Goal: Book appointment/travel/reservation

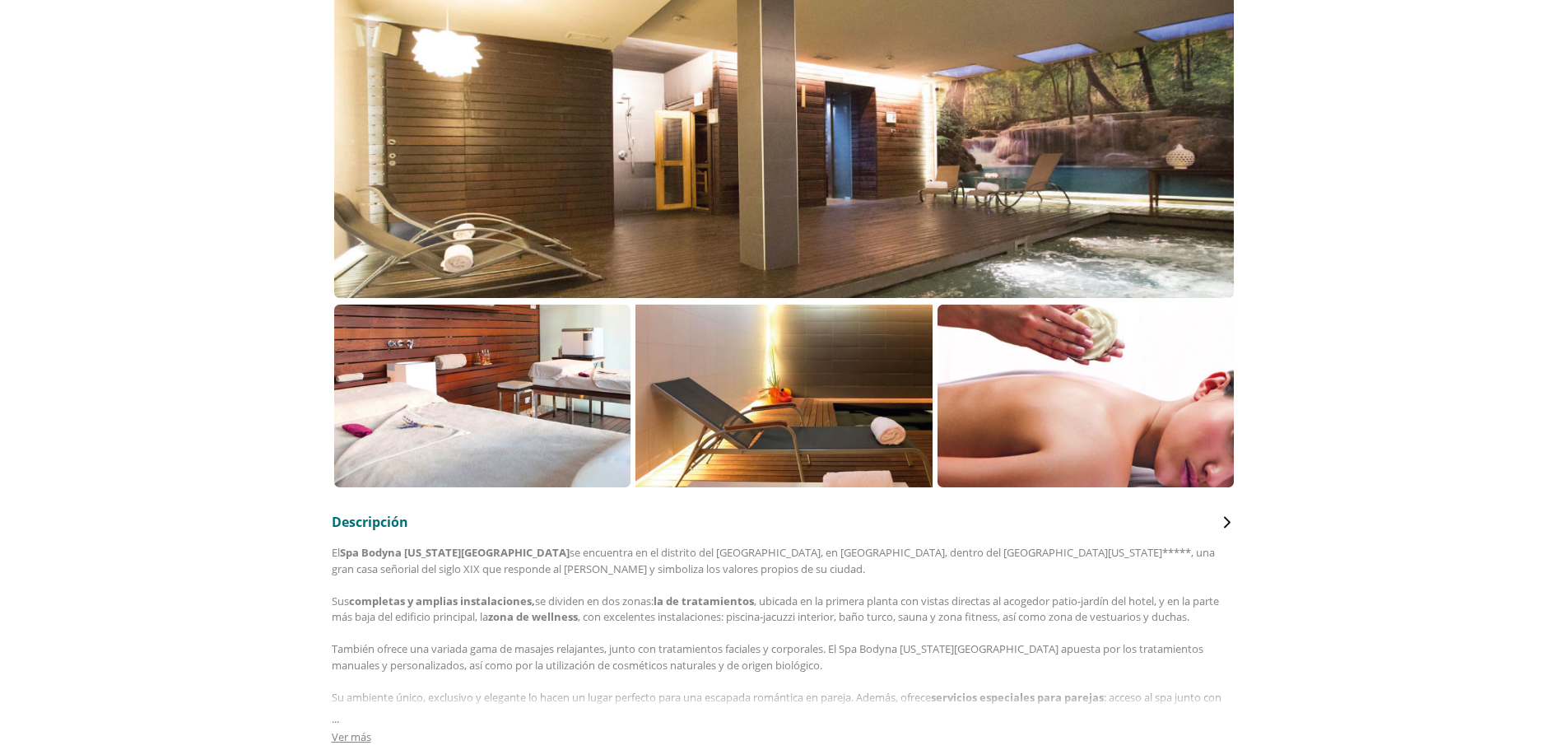
scroll to position [402, 0]
click at [1136, 166] on div at bounding box center [784, 124] width 901 height 346
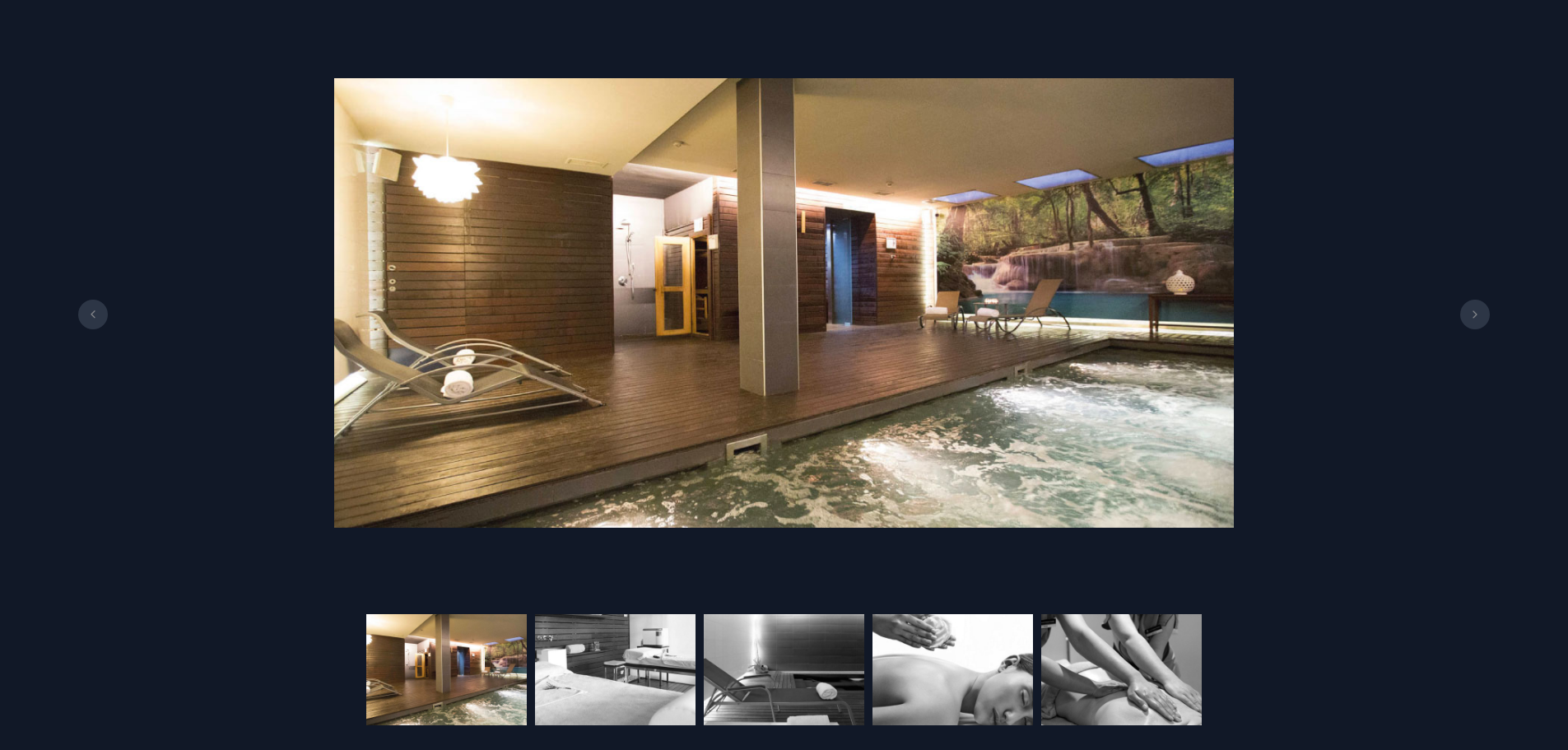
click at [1474, 306] on button at bounding box center [1474, 314] width 29 height 29
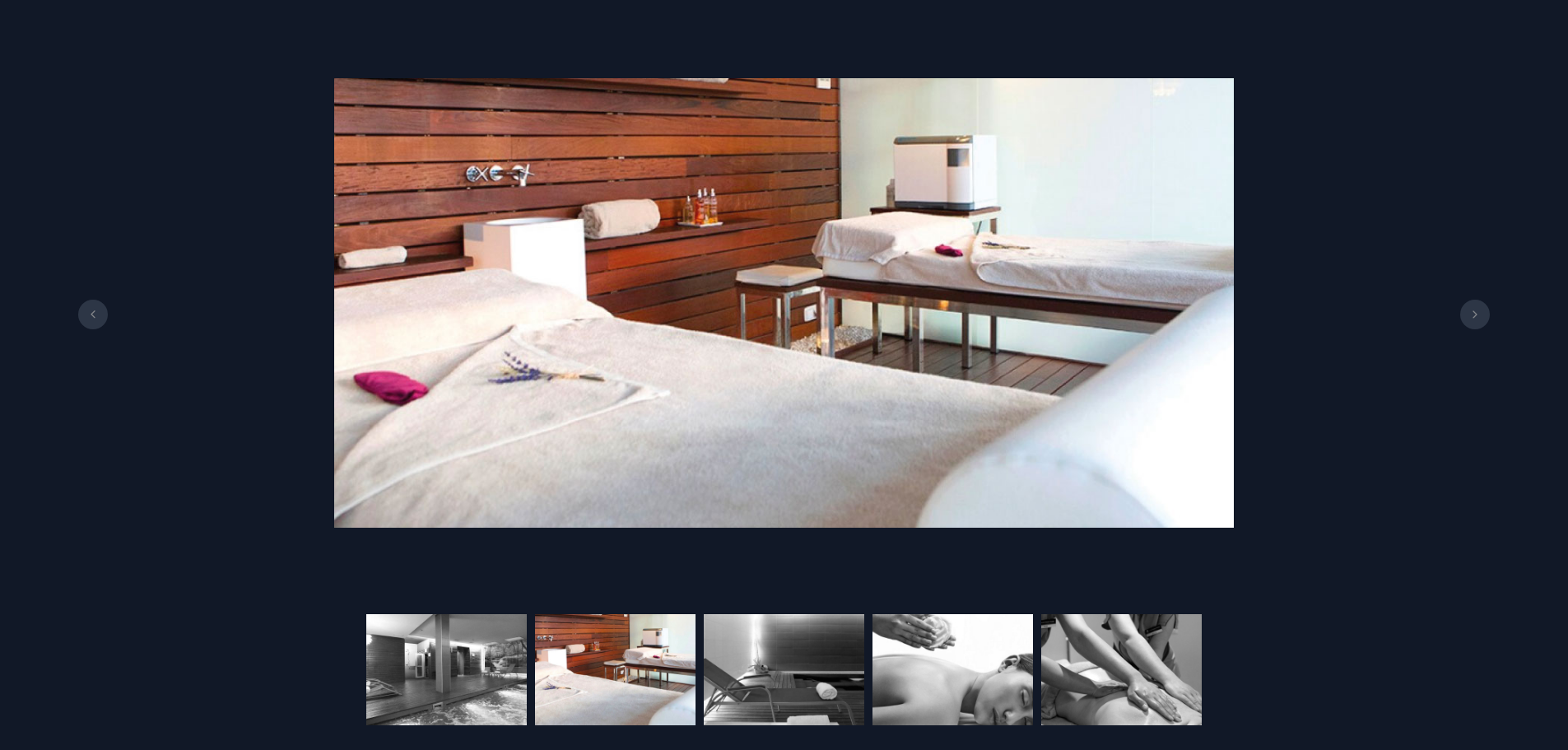
click at [1474, 306] on button at bounding box center [1474, 314] width 29 height 29
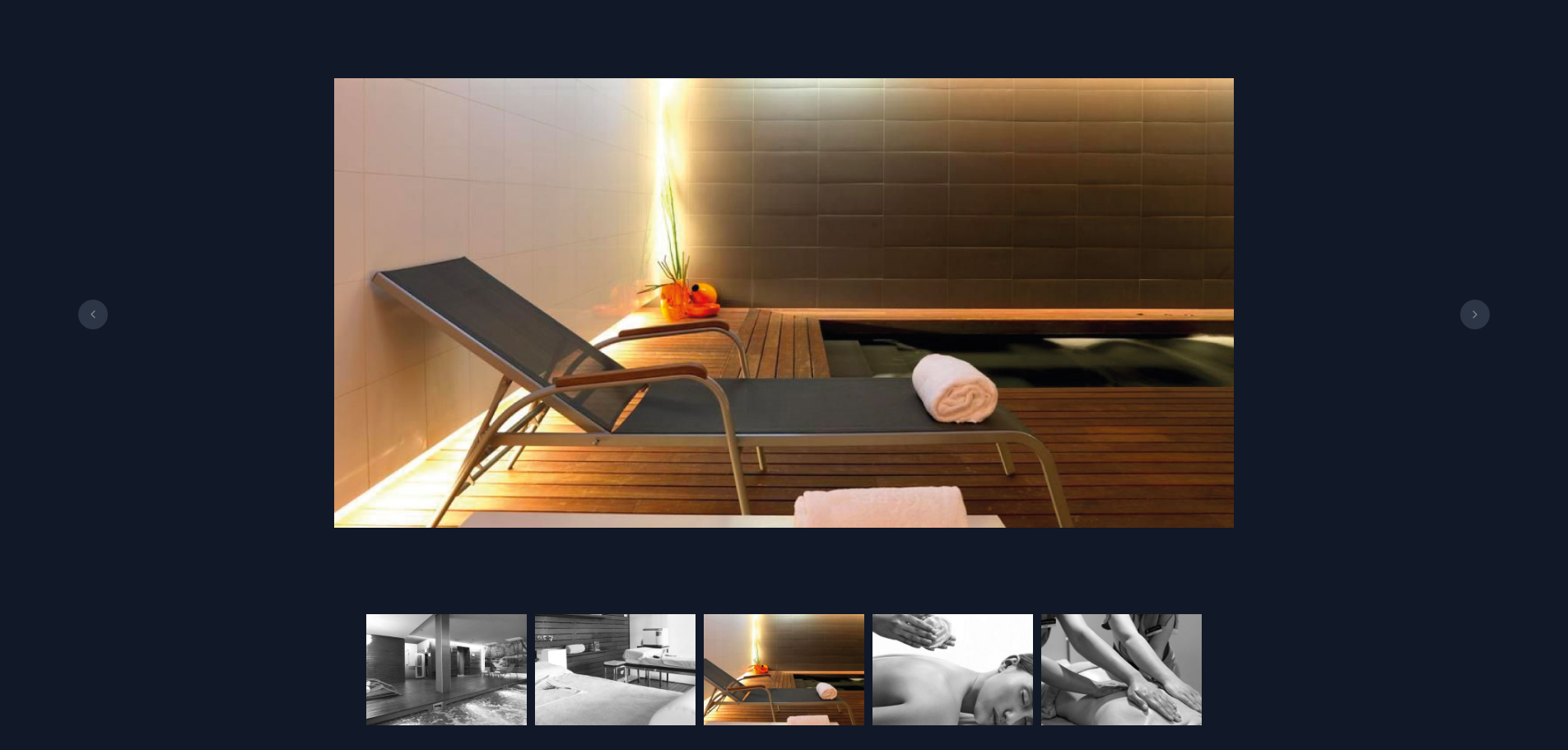
click at [1474, 306] on button at bounding box center [1474, 314] width 29 height 29
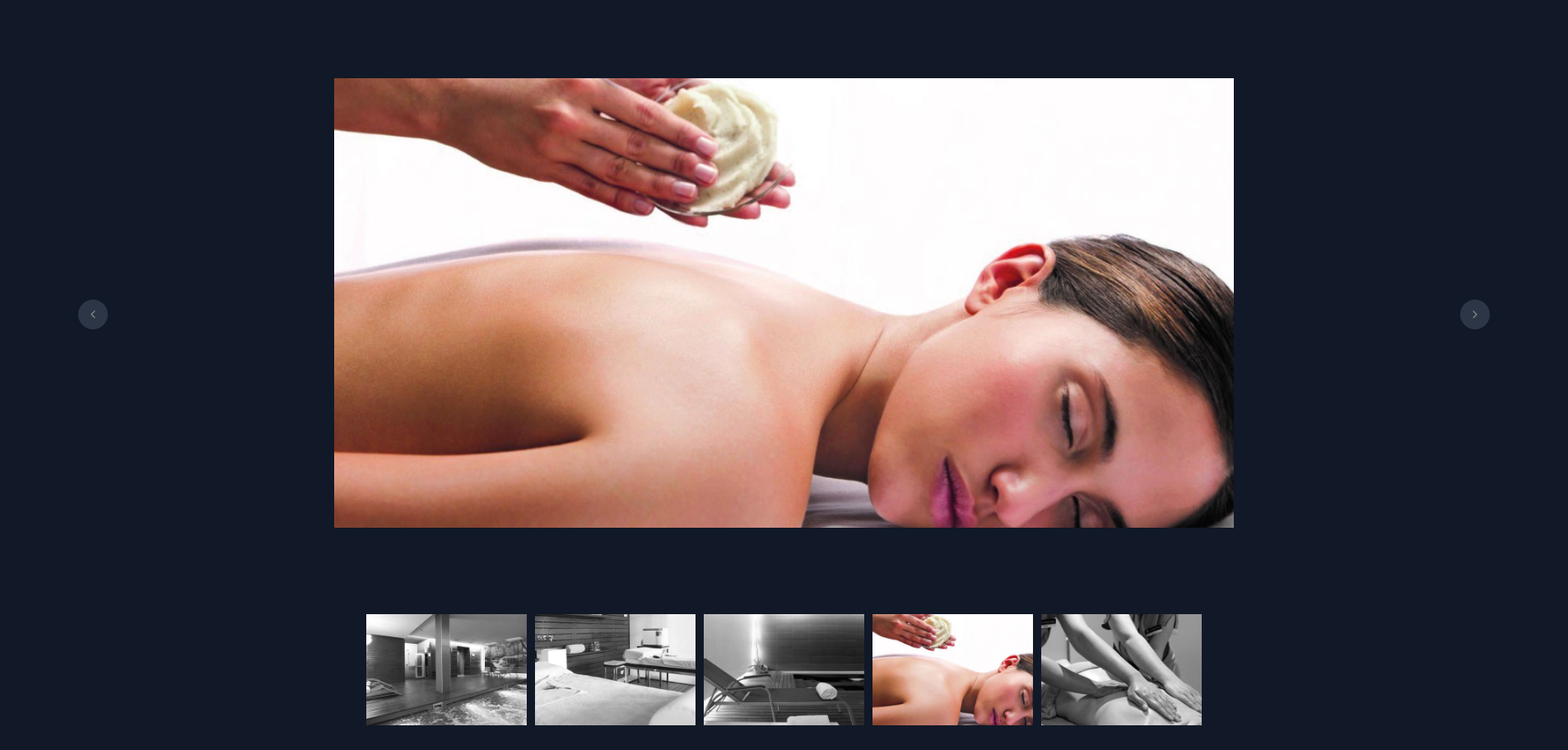
click at [1474, 306] on button at bounding box center [1474, 314] width 29 height 29
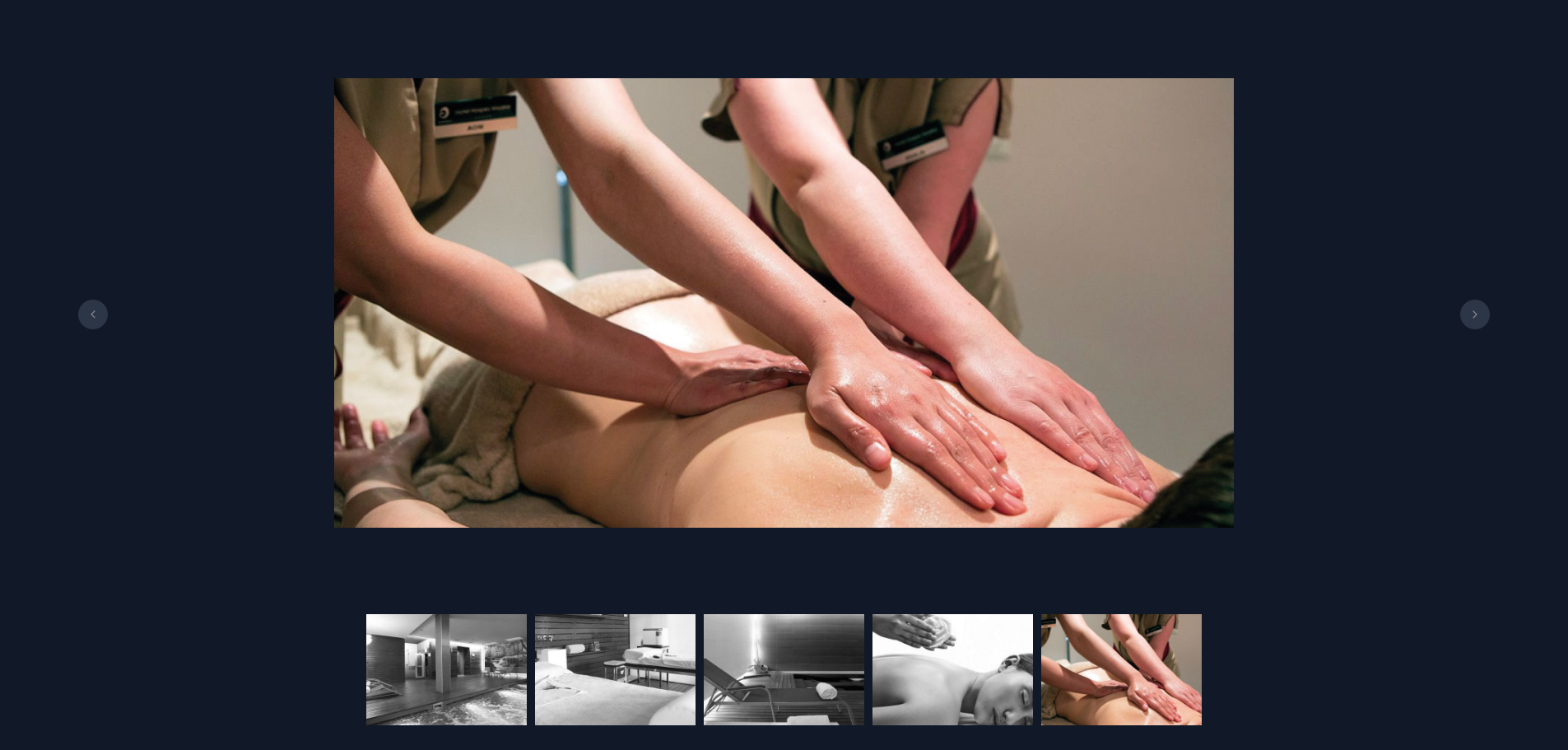
click at [1474, 306] on button at bounding box center [1474, 314] width 29 height 29
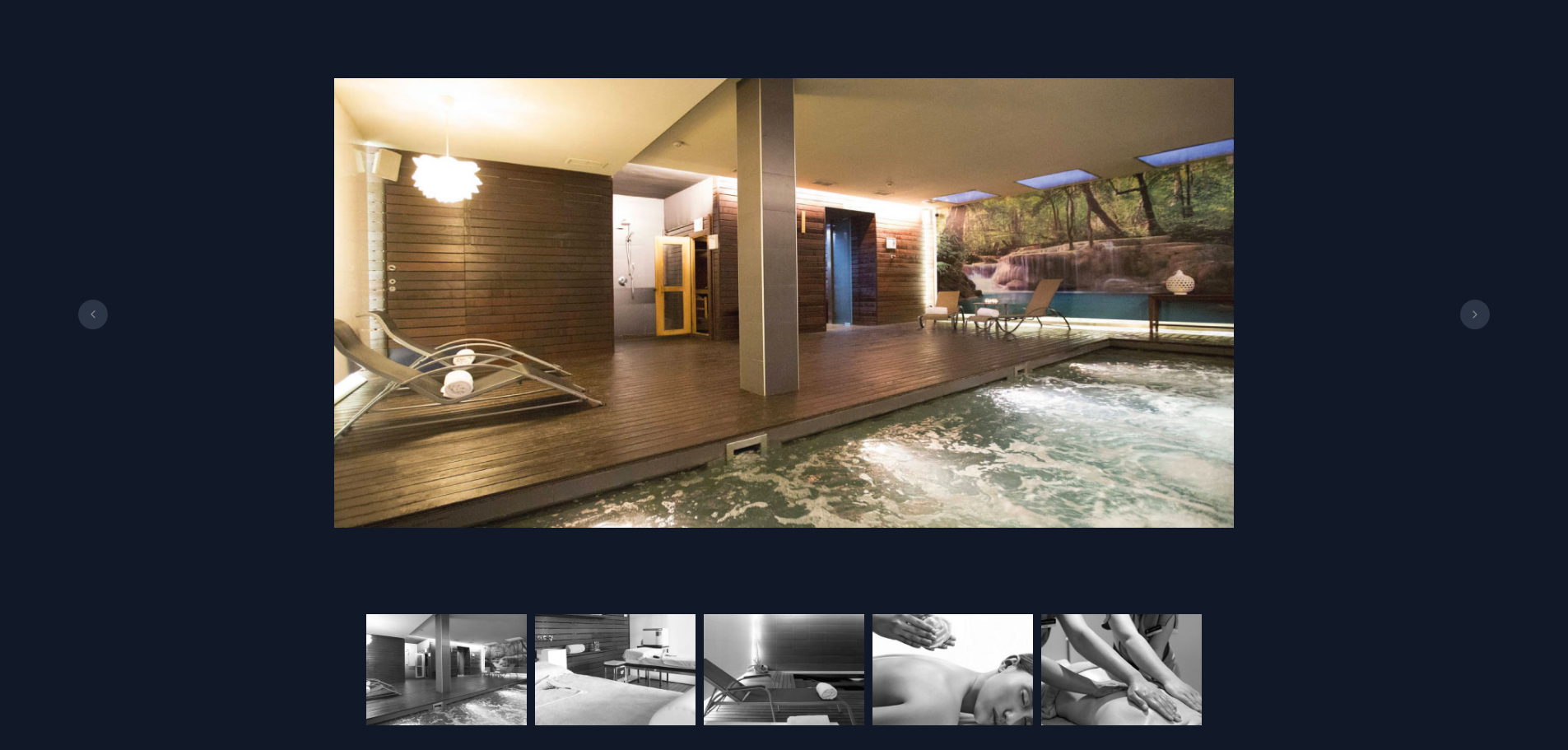
click at [1474, 306] on button at bounding box center [1474, 314] width 29 height 29
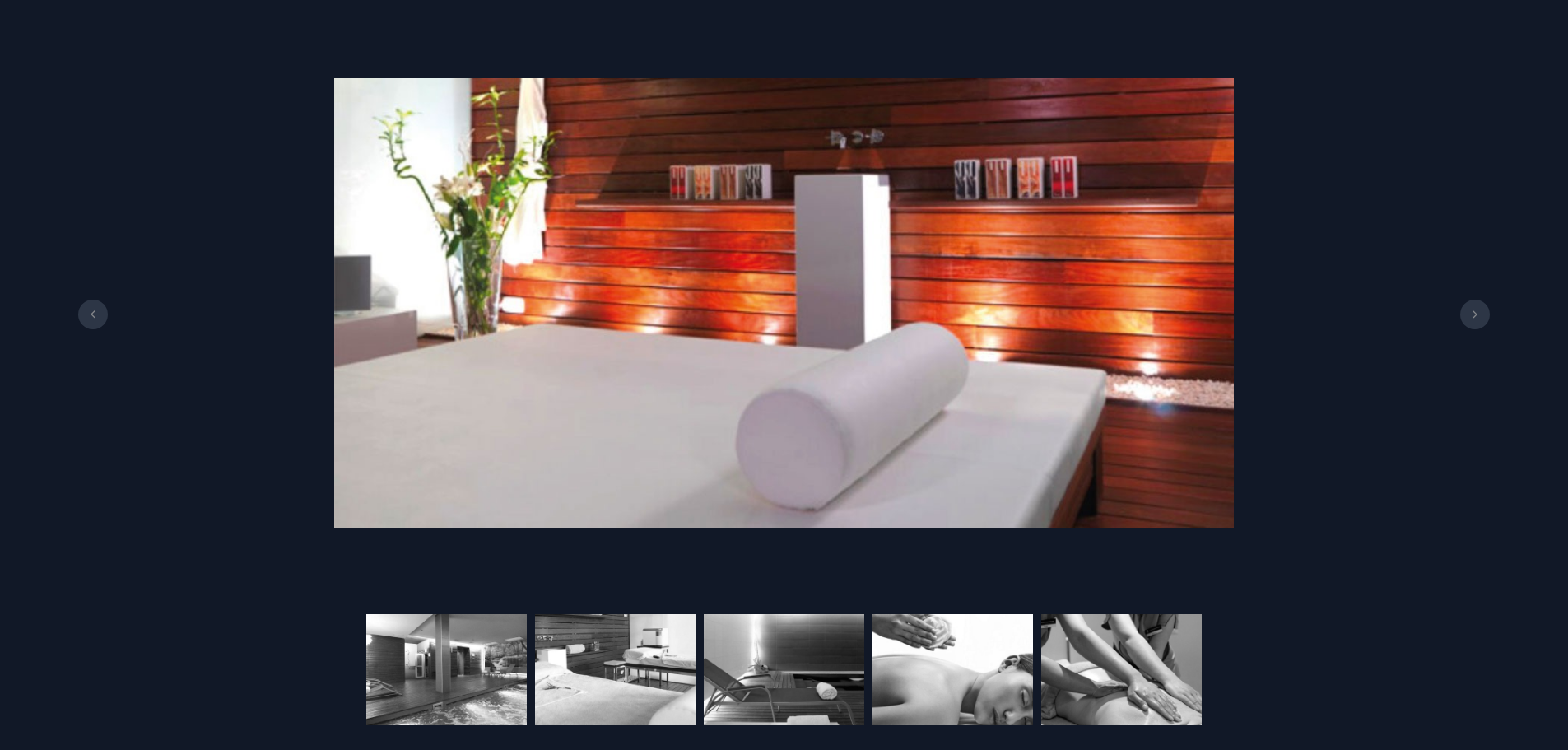
click at [1474, 306] on button at bounding box center [1474, 314] width 29 height 29
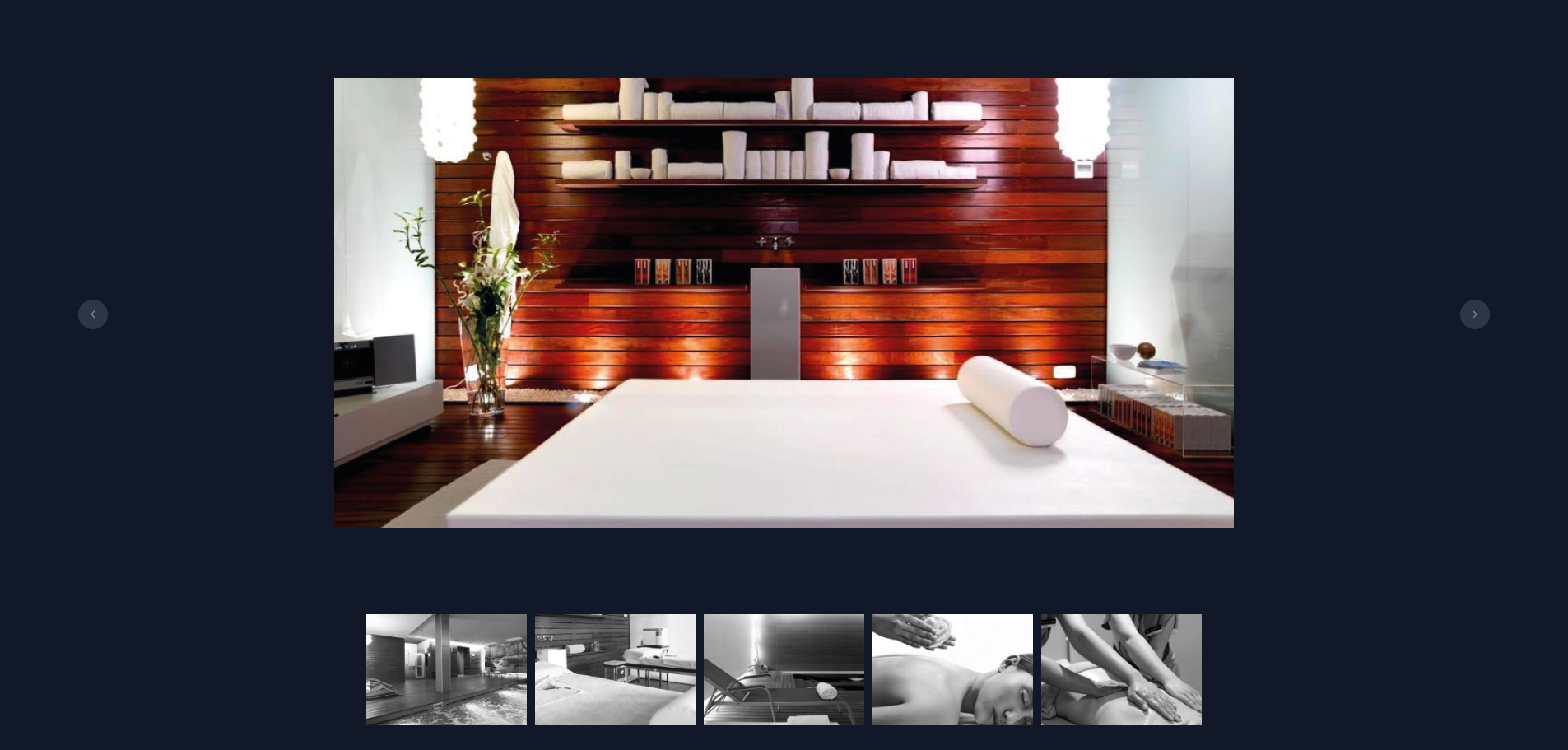
click at [1474, 306] on button at bounding box center [1474, 314] width 29 height 29
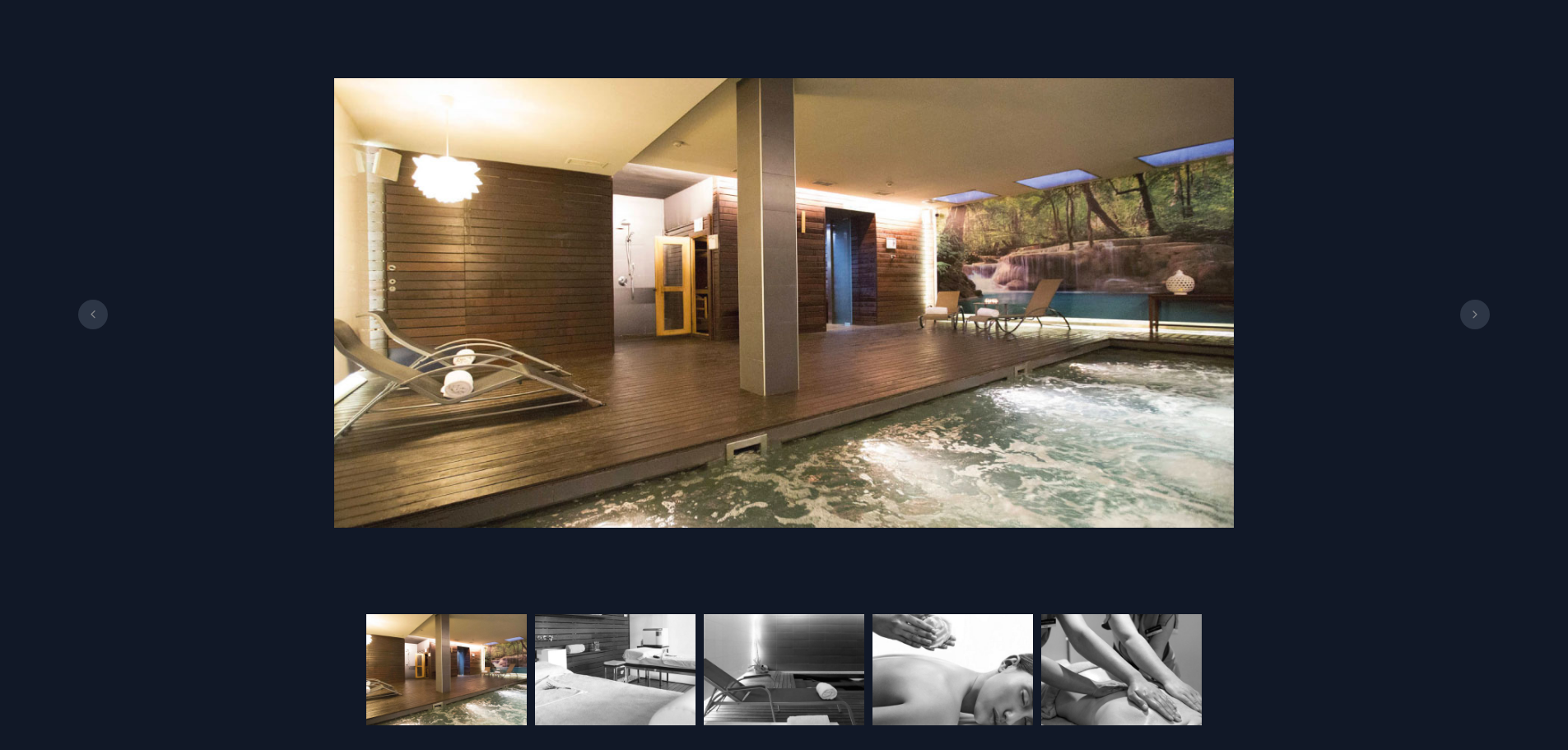
click at [1474, 306] on button at bounding box center [1474, 314] width 29 height 29
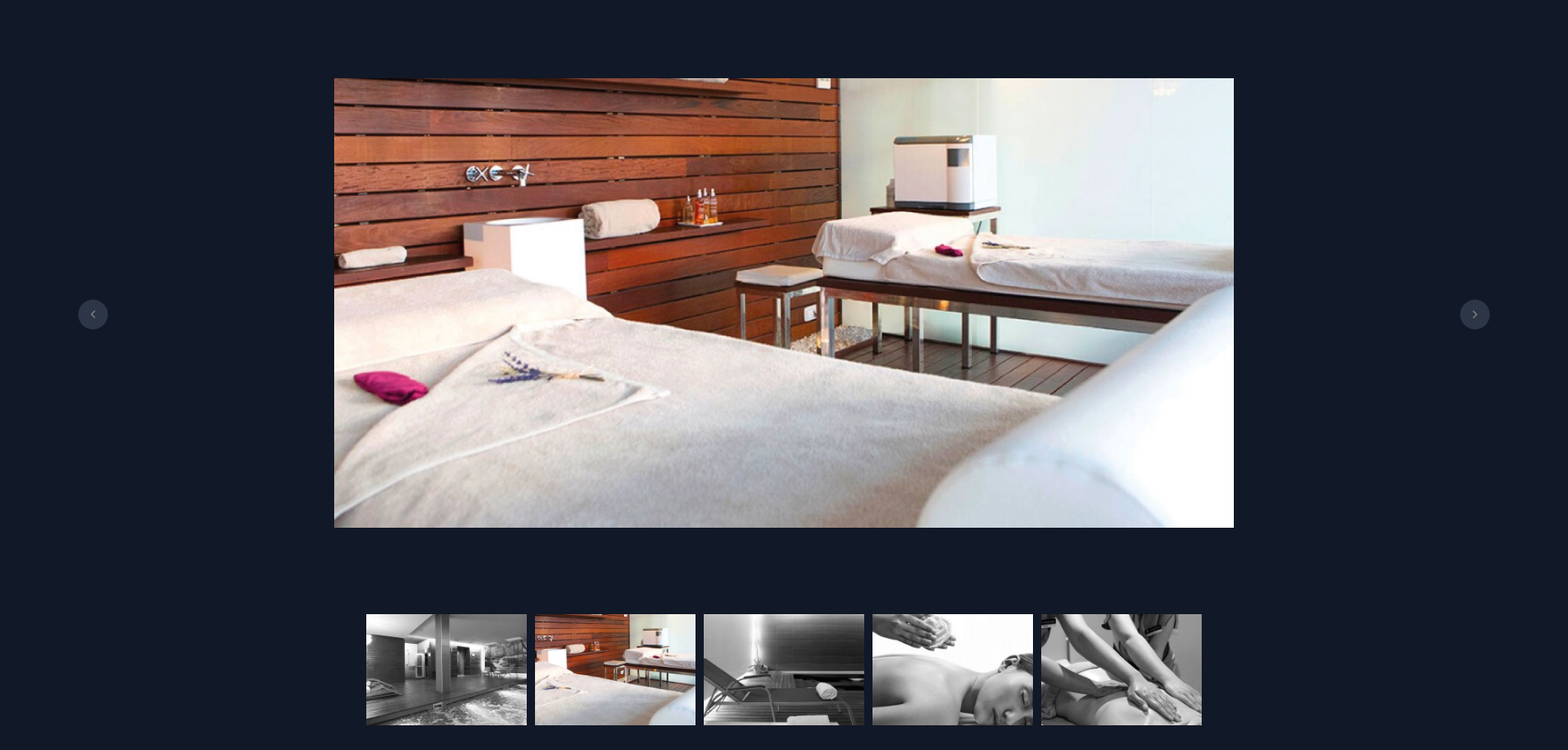
click at [1474, 306] on button at bounding box center [1474, 314] width 29 height 29
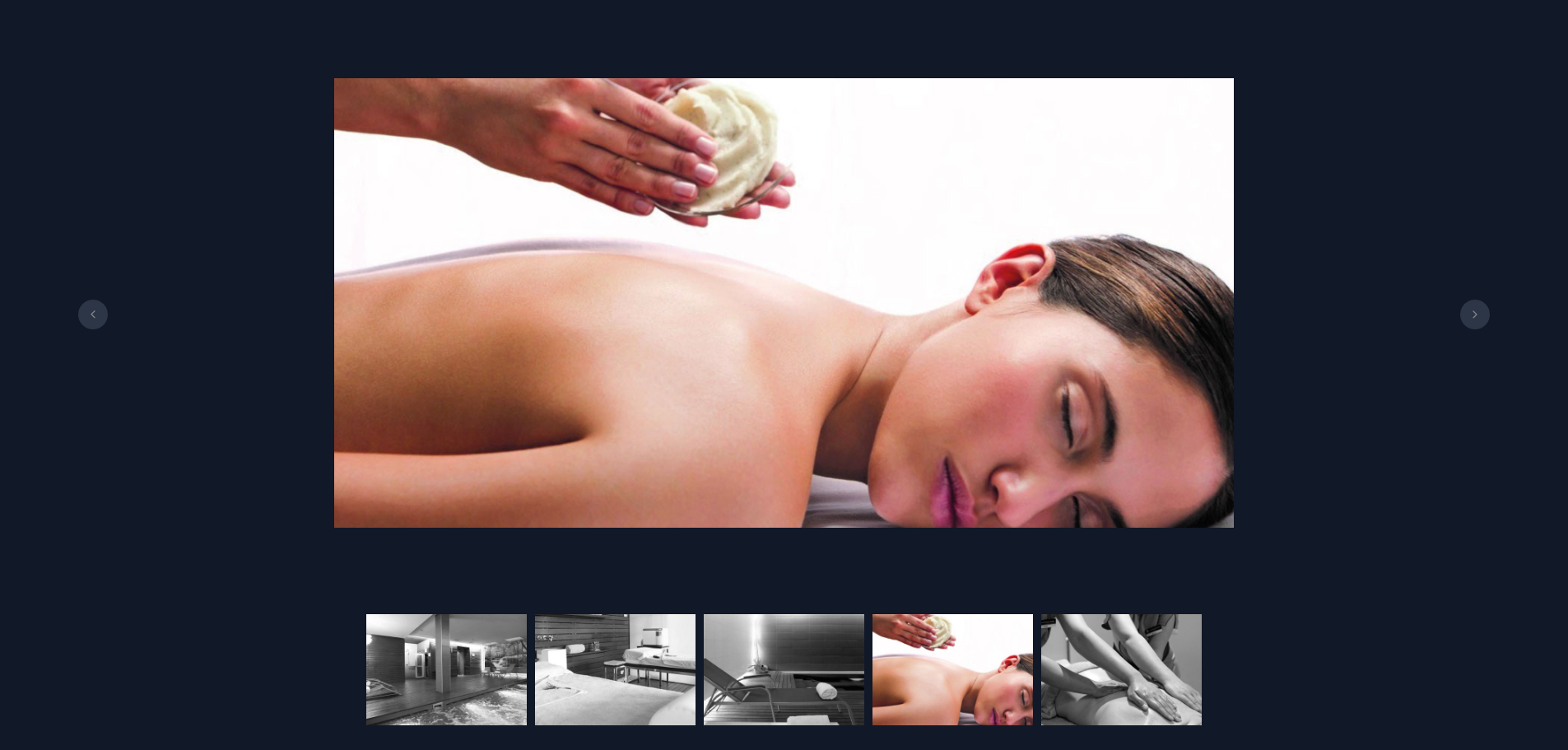
click at [1390, 466] on div at bounding box center [784, 303] width 1568 height 556
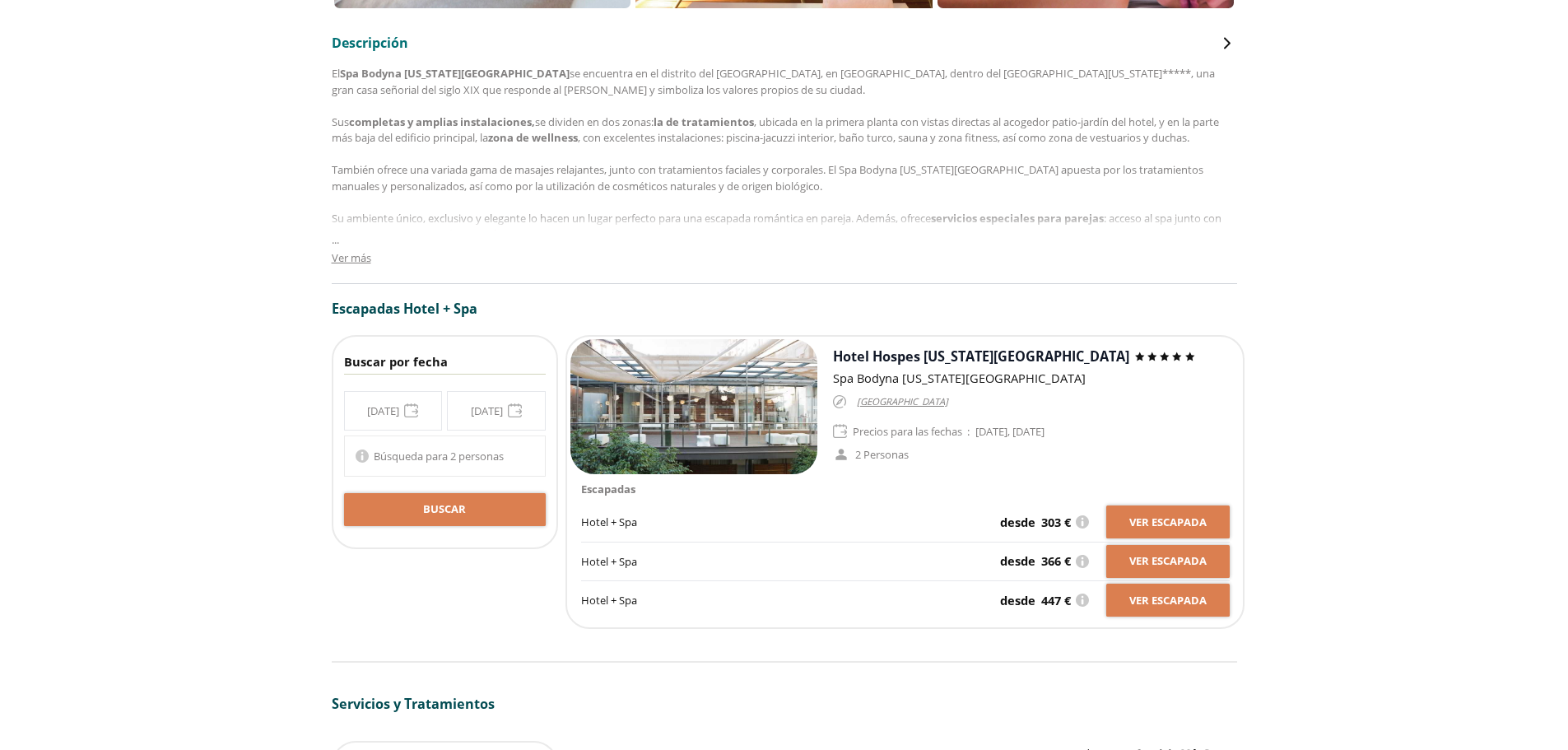
scroll to position [882, 0]
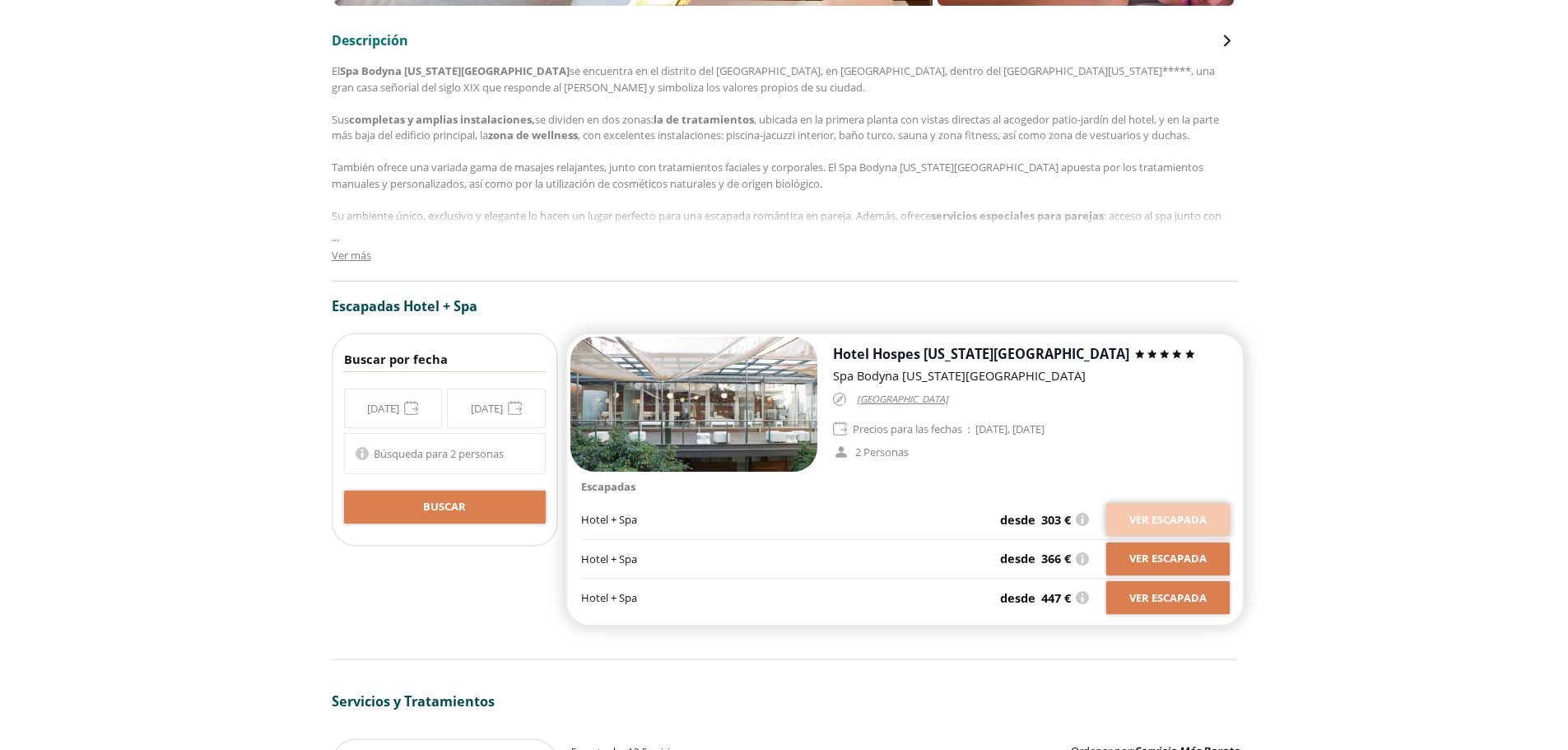
click at [1170, 516] on span "Ver escapada" at bounding box center [1167, 520] width 78 height 16
